Goal: Task Accomplishment & Management: Manage account settings

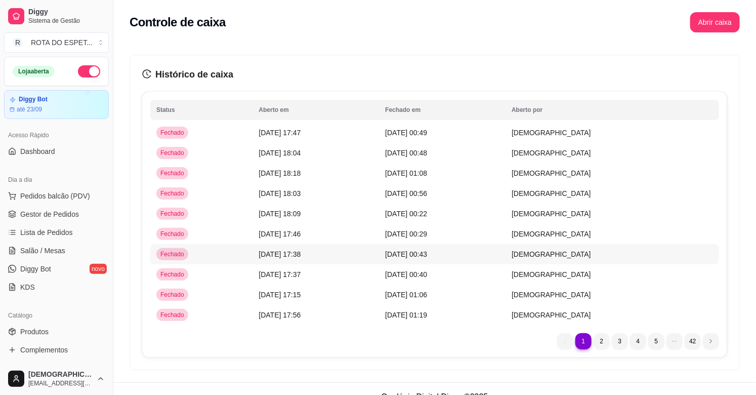
scroll to position [281, 0]
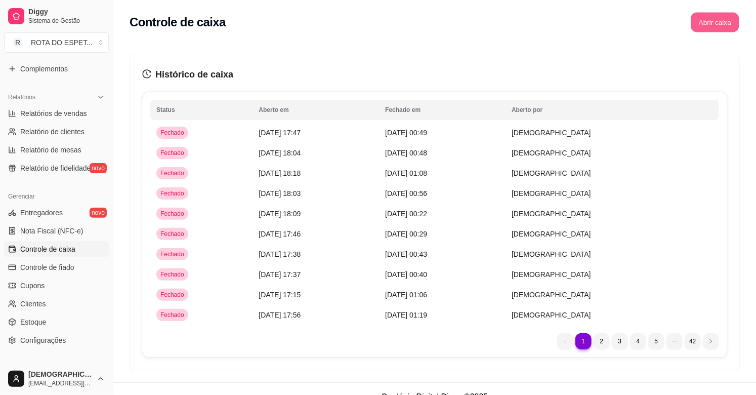
click at [714, 22] on button "Abrir caixa" at bounding box center [715, 23] width 48 height 20
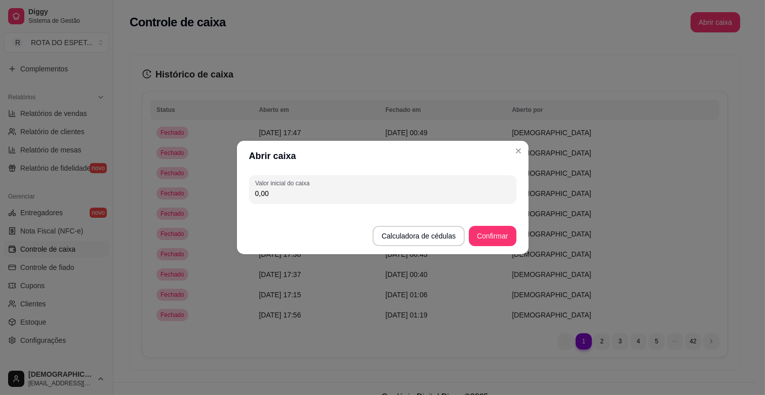
click at [309, 189] on input "0,00" at bounding box center [382, 193] width 255 height 10
type input "200,00"
click at [489, 233] on button "Confirmar" at bounding box center [492, 236] width 46 height 20
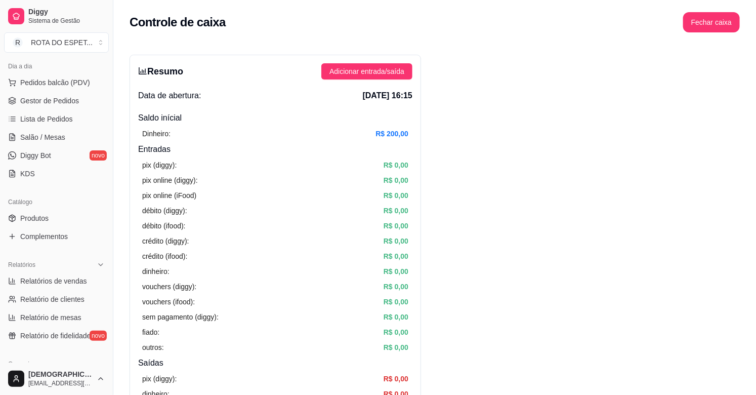
scroll to position [112, 0]
click at [56, 135] on span "Salão / Mesas" at bounding box center [42, 138] width 45 height 10
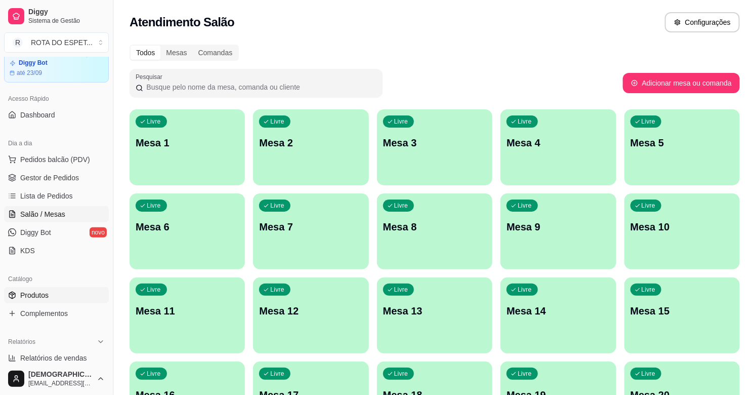
scroll to position [56, 0]
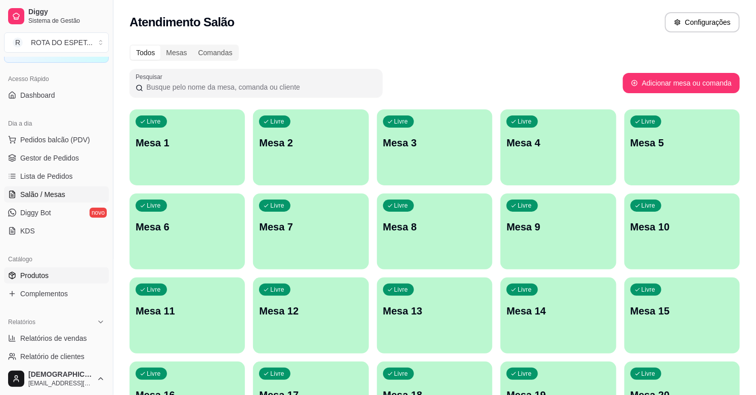
click at [45, 276] on span "Produtos" at bounding box center [34, 275] width 28 height 10
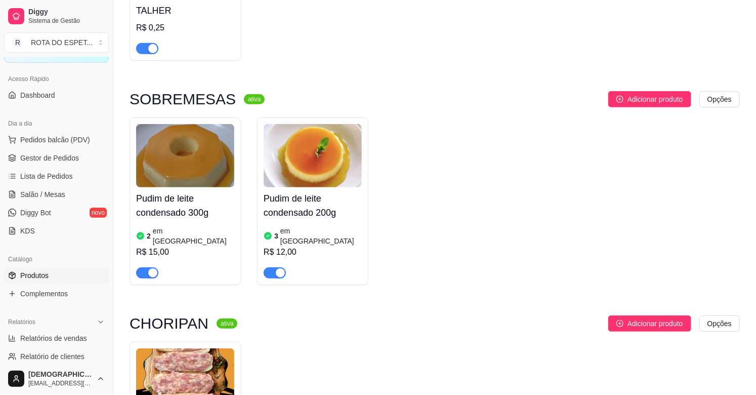
scroll to position [225, 0]
click at [196, 164] on img at bounding box center [185, 154] width 98 height 63
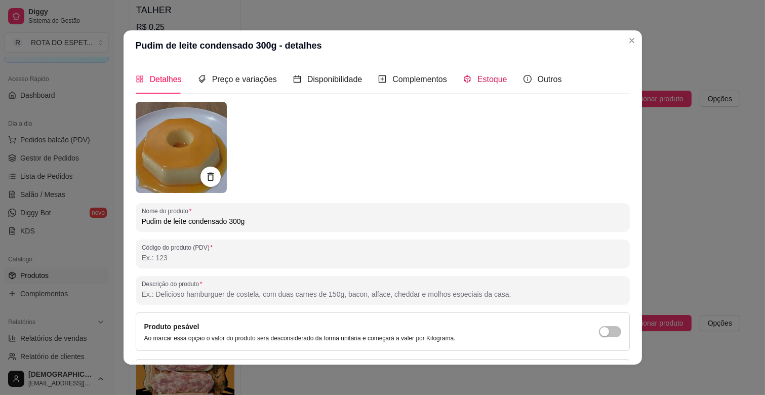
click at [486, 81] on span "Estoque" at bounding box center [492, 79] width 30 height 9
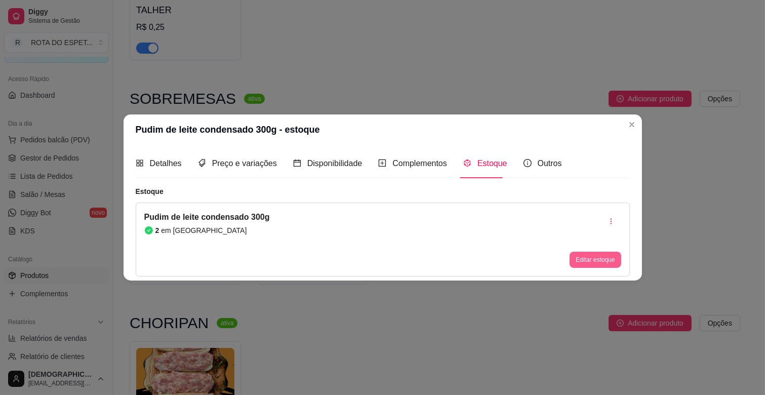
click at [582, 265] on button "Editar estoque" at bounding box center [594, 259] width 51 height 16
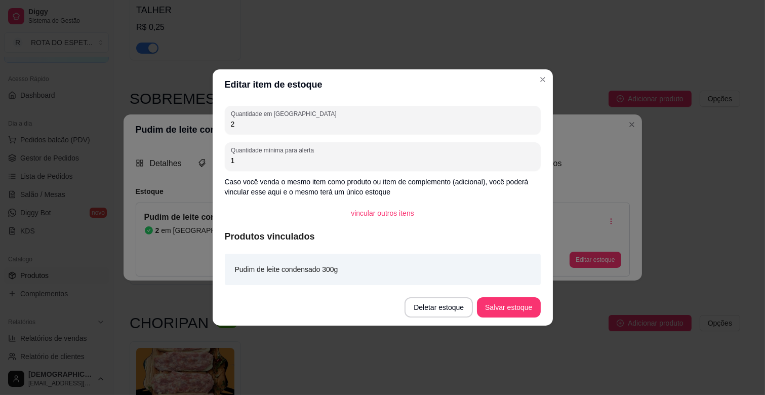
click at [250, 127] on input "2" at bounding box center [383, 124] width 304 height 10
type input "8"
click at [510, 309] on button "Salvar estoque" at bounding box center [509, 308] width 62 height 20
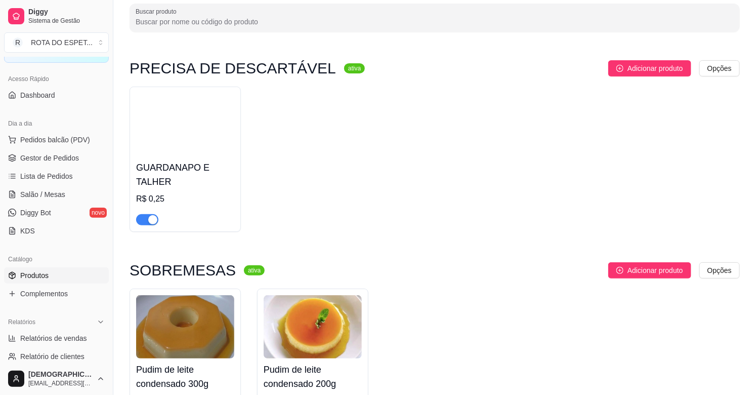
scroll to position [0, 0]
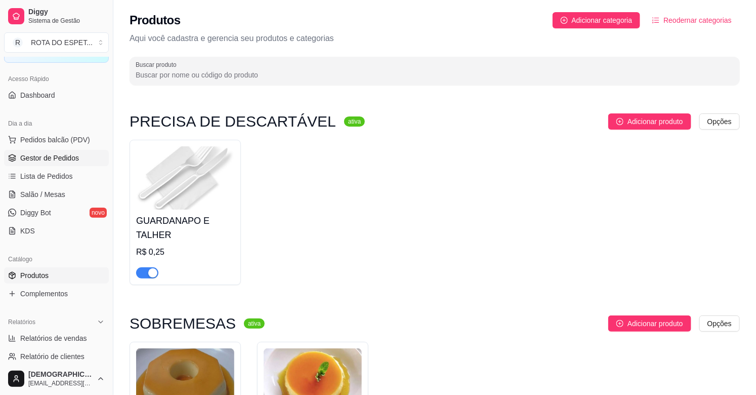
click at [56, 159] on span "Gestor de Pedidos" at bounding box center [49, 158] width 59 height 10
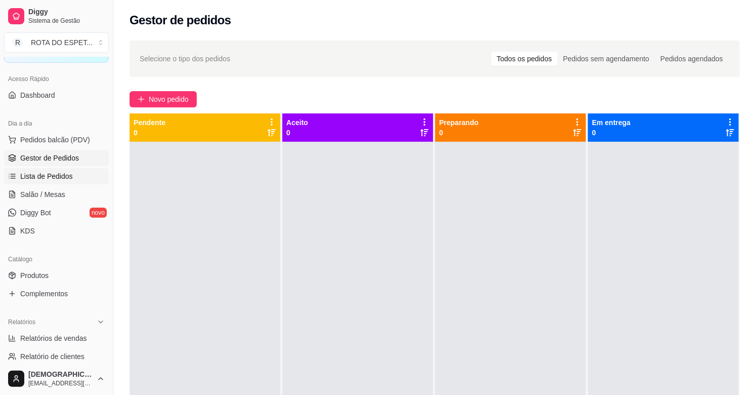
click at [50, 180] on span "Lista de Pedidos" at bounding box center [46, 176] width 53 height 10
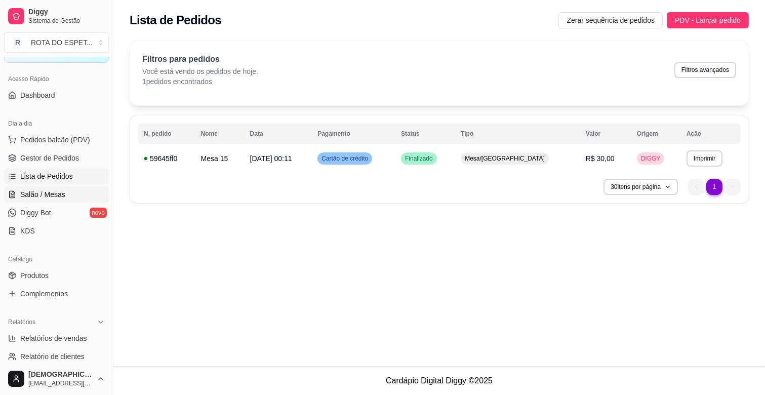
click at [53, 189] on span "Salão / Mesas" at bounding box center [42, 194] width 45 height 10
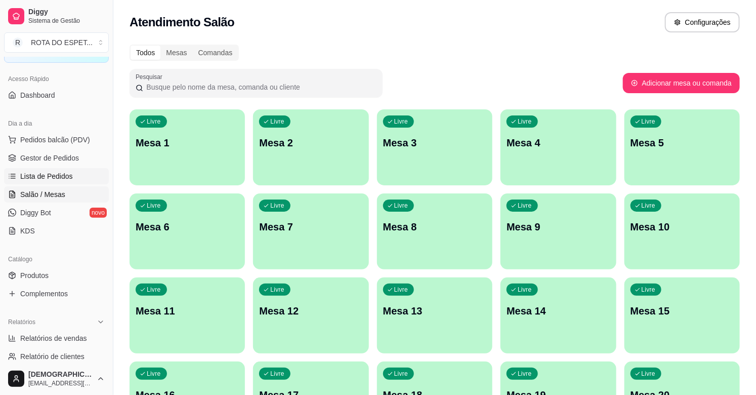
click at [52, 176] on span "Lista de Pedidos" at bounding box center [46, 176] width 53 height 10
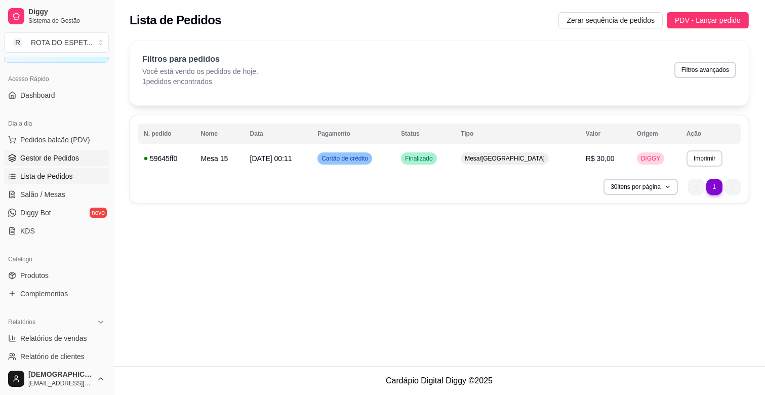
click at [49, 159] on span "Gestor de Pedidos" at bounding box center [49, 158] width 59 height 10
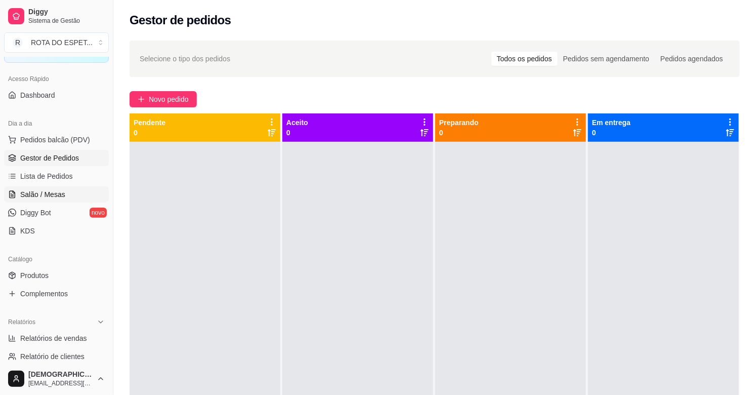
click at [33, 193] on span "Salão / Mesas" at bounding box center [42, 194] width 45 height 10
